Goal: Find specific page/section: Find specific page/section

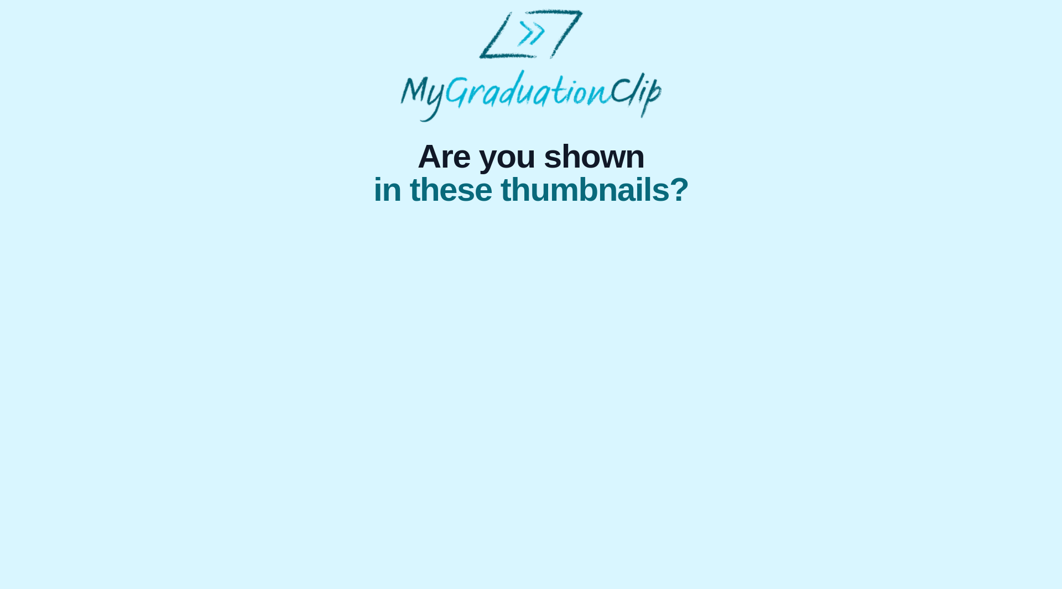
click at [293, 233] on html "Are you shown in these thumbnails?" at bounding box center [531, 116] width 1062 height 233
